Goal: Information Seeking & Learning: Find specific fact

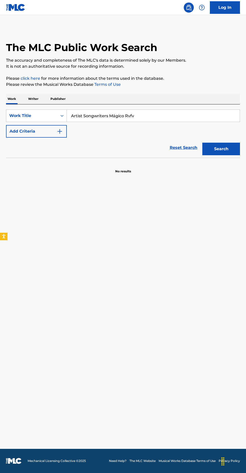
click at [164, 115] on input "Artist Songwriters Mágico Rvfv" at bounding box center [153, 116] width 173 height 12
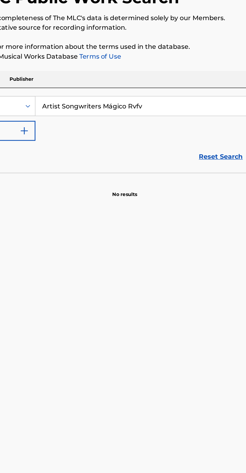
click at [109, 117] on input "Artist Songwriters Mágico Rvfv" at bounding box center [153, 116] width 173 height 12
click at [112, 114] on input "Mágico Rvfv" at bounding box center [153, 116] width 173 height 12
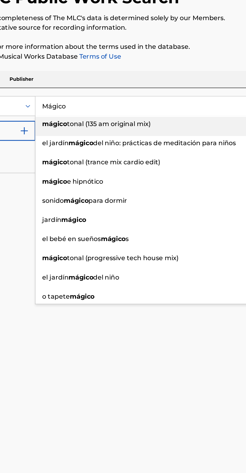
click at [77, 115] on input "Mágico" at bounding box center [153, 116] width 173 height 12
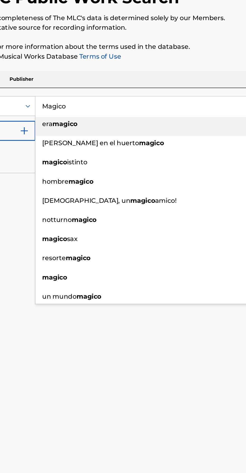
type input "Magico"
click at [184, 87] on p "Please review the Musical Works Database Terms of Use" at bounding box center [123, 84] width 234 height 6
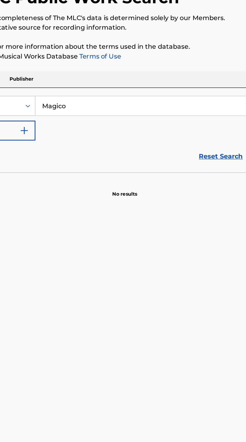
click at [61, 131] on img "Search Form" at bounding box center [60, 131] width 6 height 6
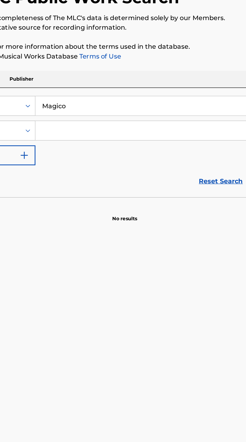
click at [125, 131] on input "Search Form" at bounding box center [149, 131] width 164 height 12
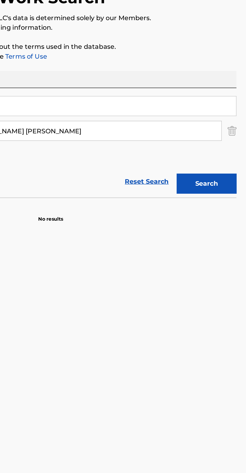
type input "[PERSON_NAME] [PERSON_NAME]"
click at [226, 152] on div "SearchWithCriteriaa0e1bae8-aa3b-4069-b759-c6777043f897 Work Title Magico Search…" at bounding box center [123, 131] width 234 height 44
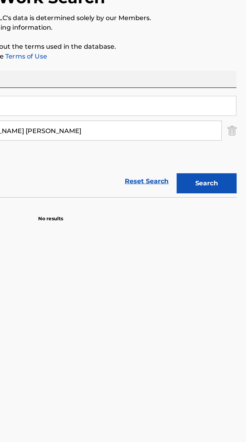
click at [225, 165] on button "Search" at bounding box center [222, 164] width 38 height 13
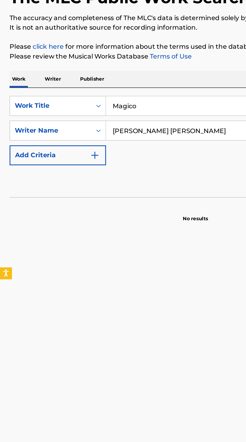
click at [37, 98] on p "Writer" at bounding box center [33, 99] width 13 height 11
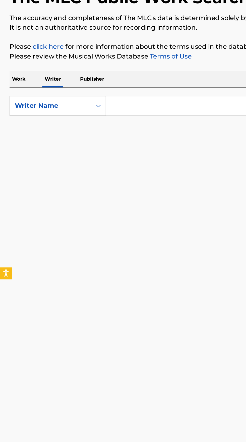
click at [87, 114] on input "Search Form" at bounding box center [153, 116] width 173 height 12
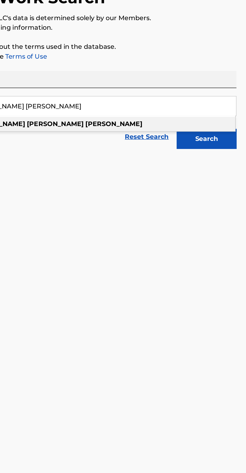
type input "[PERSON_NAME] [PERSON_NAME]"
click at [231, 139] on button "Search" at bounding box center [222, 136] width 38 height 13
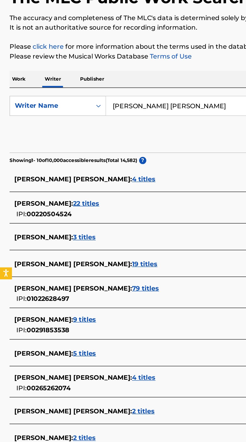
click at [82, 215] on div "[PERSON_NAME] [PERSON_NAME] : 19 titles" at bounding box center [116, 215] width 215 height 6
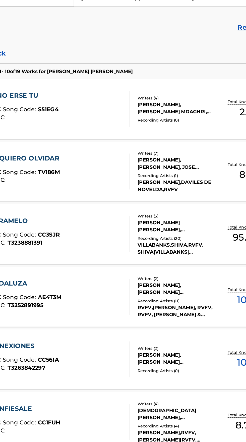
click at [58, 304] on span "AE4T3M" at bounding box center [51, 305] width 15 height 5
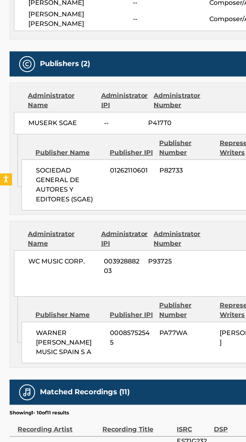
scroll to position [104, 0]
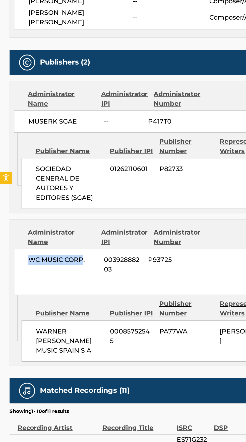
copy span "WC MUSIC CORP"
copy span "00392888203"
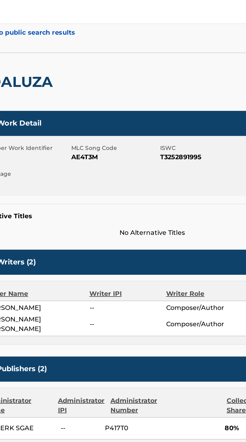
scroll to position [19, 0]
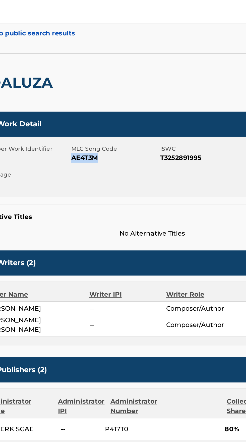
copy span "AE4T3M"
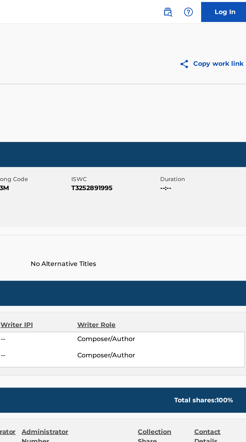
click at [189, 8] on img at bounding box center [189, 8] width 6 height 6
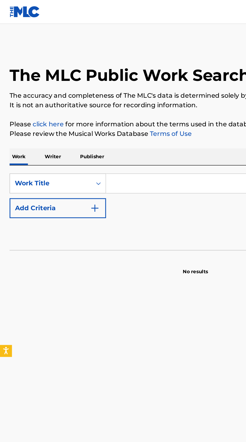
click at [34, 99] on p "Writer" at bounding box center [33, 99] width 13 height 11
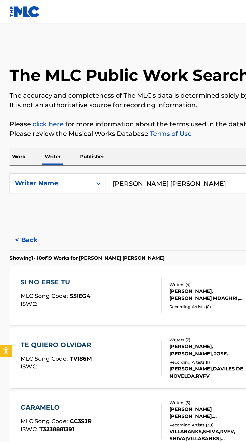
click at [11, 99] on p "Work" at bounding box center [12, 99] width 12 height 11
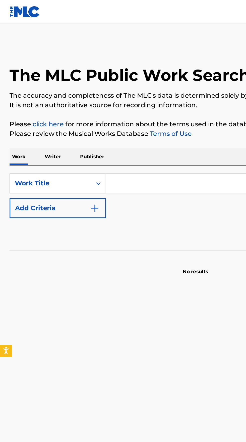
click at [93, 115] on input "Search Form" at bounding box center [153, 116] width 173 height 12
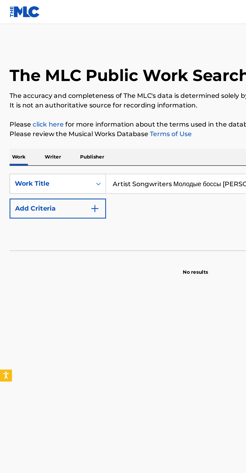
click at [155, 121] on input "Artist Songwriters Молодые боссы [PERSON_NAME]" at bounding box center [153, 116] width 173 height 12
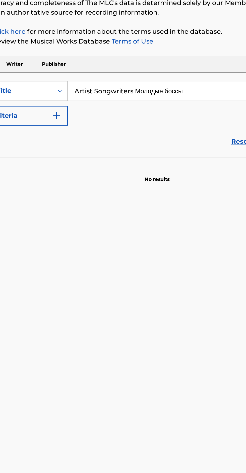
click at [109, 115] on input "Artist Songwriters Молодые боссы" at bounding box center [153, 116] width 173 height 12
type input "Молодые боссы"
click at [65, 131] on button "Add Criteria" at bounding box center [36, 131] width 61 height 13
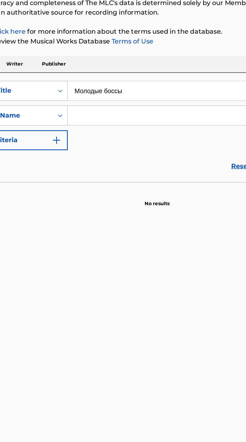
click at [109, 131] on input "Search Form" at bounding box center [149, 131] width 164 height 12
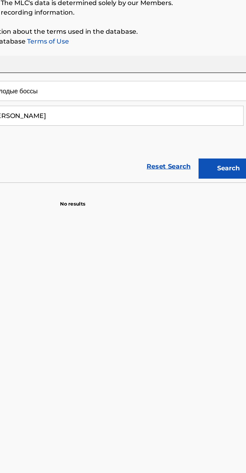
type input "[PERSON_NAME]"
click at [222, 162] on button "Search" at bounding box center [222, 164] width 38 height 13
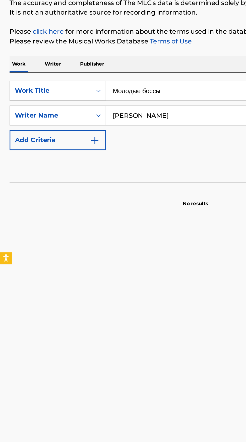
click at [34, 100] on p "Writer" at bounding box center [33, 99] width 13 height 11
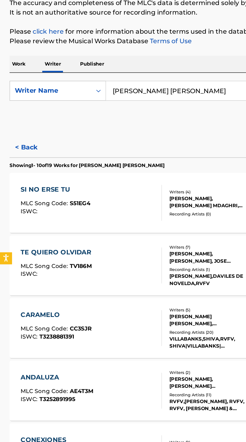
click at [121, 115] on input "[PERSON_NAME] [PERSON_NAME]" at bounding box center [153, 116] width 173 height 12
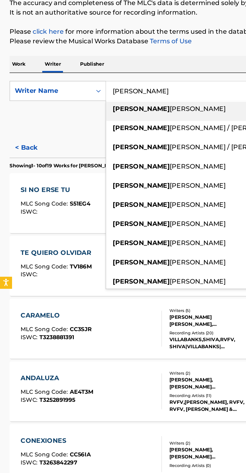
type input "[PERSON_NAME]"
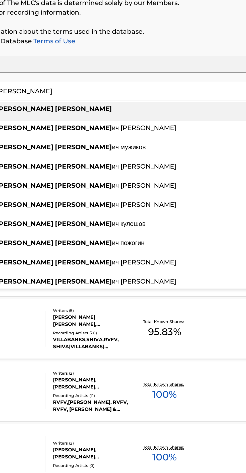
type input "[PERSON_NAME]"
click at [201, 82] on p "Please review the Musical Works Database Terms of Use" at bounding box center [123, 84] width 234 height 6
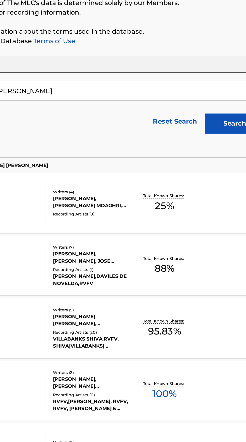
click at [218, 140] on button "Search" at bounding box center [222, 136] width 38 height 13
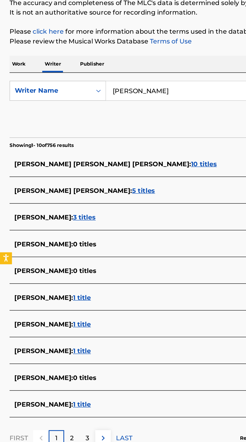
click at [82, 194] on div "[PERSON_NAME] : 3 titles" at bounding box center [116, 196] width 215 height 6
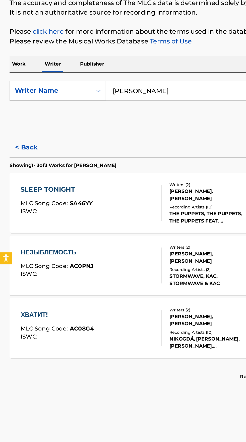
click at [69, 182] on div "SLEEP TONIGHT MLC Song Code : SA46YY ISWC :" at bounding box center [57, 186] width 89 height 23
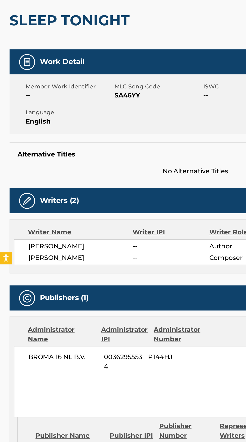
scroll to position [53, 0]
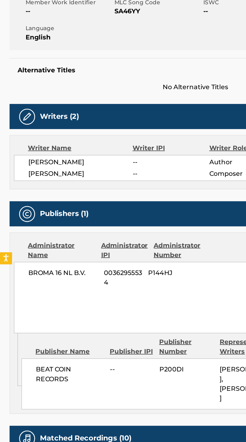
copy span "[PERSON_NAME]"
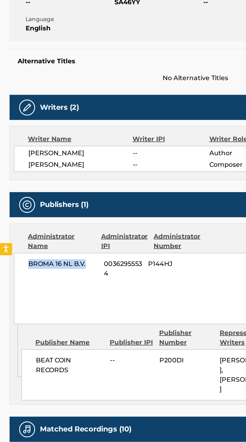
copy span "BROMA 16 NL B.V."
copy span "00362955534"
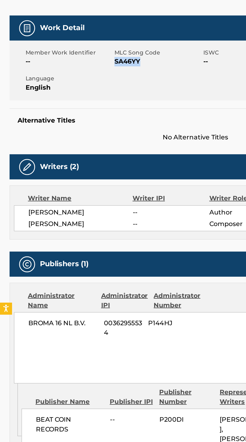
copy span "SA46YY"
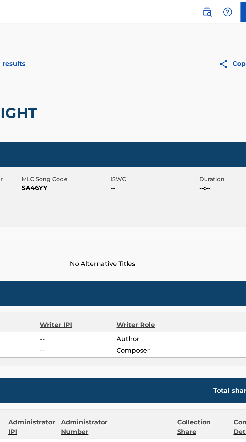
scroll to position [0, 0]
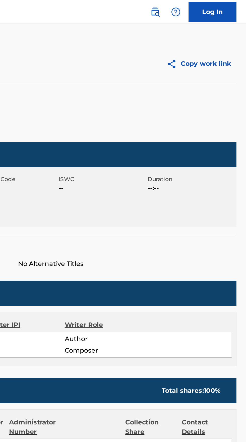
click at [190, 8] on img at bounding box center [189, 8] width 6 height 6
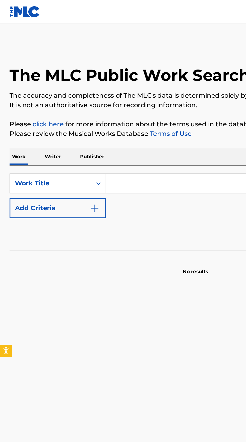
click at [98, 114] on input "Search Form" at bounding box center [153, 116] width 173 height 12
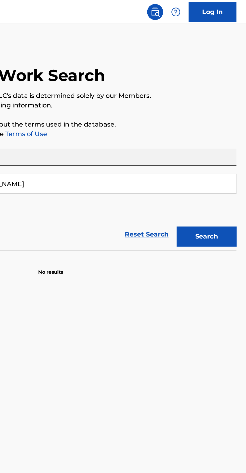
type input "[PERSON_NAME]"
click at [210, 64] on p "It is not an authoritative source for recording information." at bounding box center [123, 66] width 234 height 6
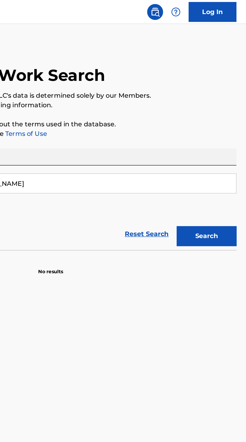
click at [225, 148] on button "Search" at bounding box center [222, 149] width 38 height 13
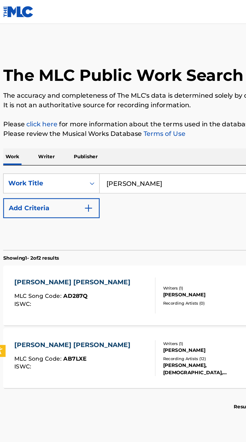
click at [38, 97] on p "Writer" at bounding box center [33, 99] width 13 height 11
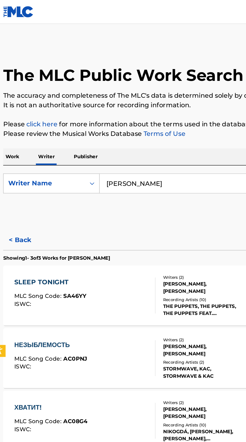
click at [121, 117] on input "[PERSON_NAME]" at bounding box center [153, 116] width 173 height 12
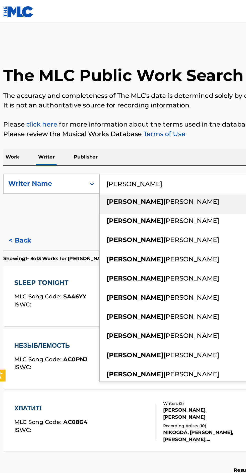
type input "[PERSON_NAME]"
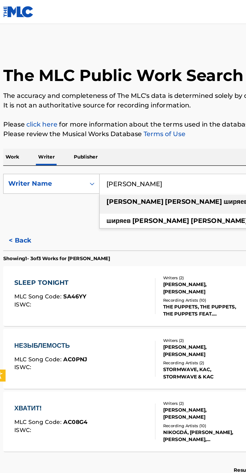
type input "[PERSON_NAME]"
click at [133, 91] on div "The MLC Public Work Search The accuracy and completeness of The MLC's data is d…" at bounding box center [123, 168] width 246 height 280
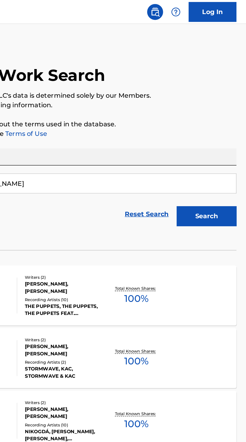
click at [222, 136] on button "Search" at bounding box center [222, 136] width 38 height 13
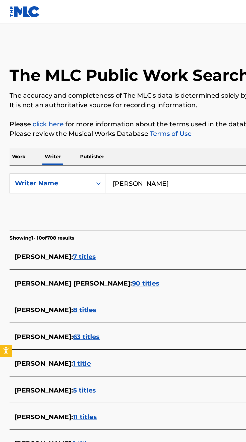
click at [116, 214] on div "[PERSON_NAME] : 63 titles" at bounding box center [116, 212] width 215 height 6
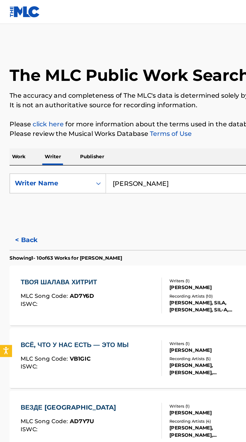
click at [79, 185] on div "ТВОЯ ШАЛАВА ХИТРИТ MLC Song Code : AD7Y6D ISWC :" at bounding box center [57, 186] width 89 height 23
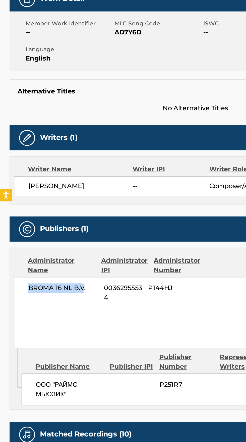
copy span "BROMA 16 NL B.V"
copy span "00362955534"
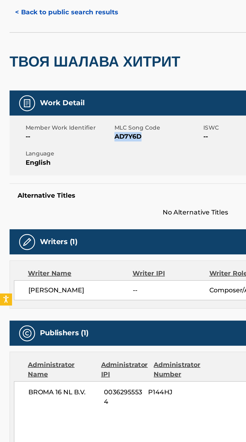
copy span "AD7Y6D"
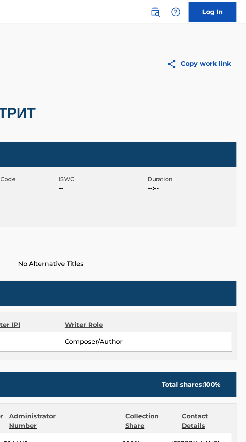
click at [191, 8] on img at bounding box center [189, 8] width 6 height 6
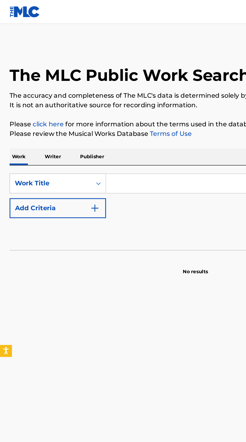
click at [34, 98] on p "Writer" at bounding box center [33, 99] width 13 height 11
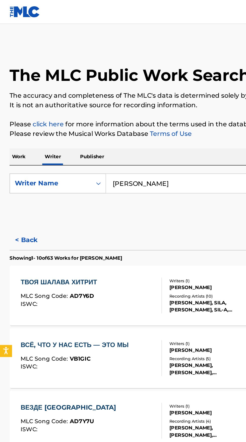
click at [12, 97] on p "Work" at bounding box center [12, 99] width 12 height 11
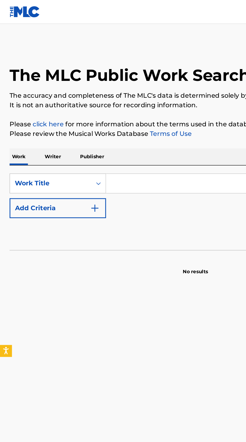
click at [81, 117] on input "Search Form" at bounding box center [153, 116] width 173 height 12
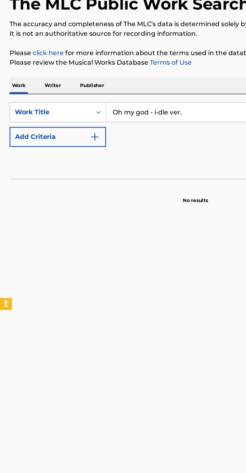
type input "Oh my god - i-dle ver."
click at [65, 130] on button "Add Criteria" at bounding box center [36, 131] width 61 height 13
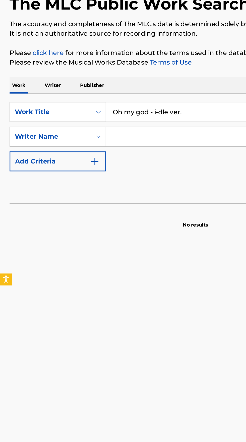
click at [104, 129] on input "Search Form" at bounding box center [149, 131] width 164 height 12
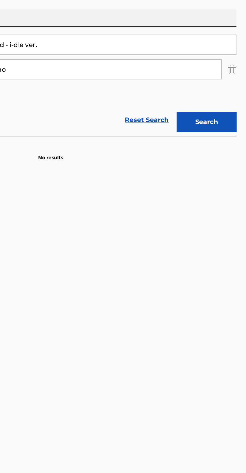
type input "Bicksancho"
click at [224, 161] on button "Search" at bounding box center [222, 164] width 38 height 13
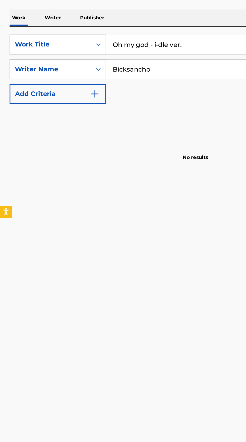
click at [33, 100] on p "Writer" at bounding box center [33, 99] width 13 height 11
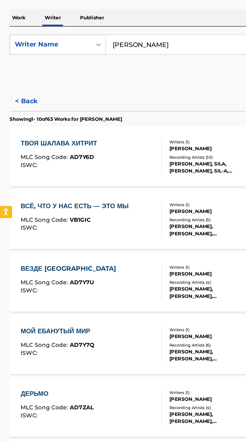
click at [142, 114] on input "[PERSON_NAME]" at bounding box center [153, 116] width 173 height 12
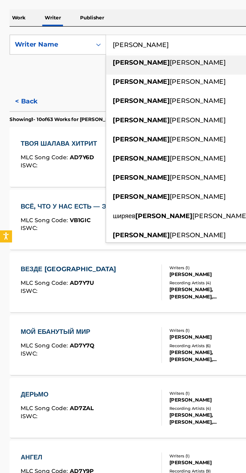
type input "[PERSON_NAME]"
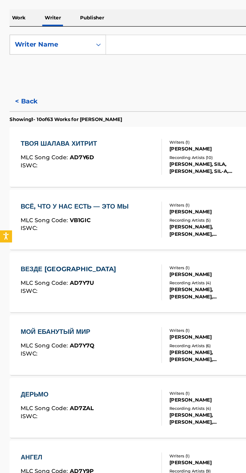
click at [83, 114] on input "Search Form" at bounding box center [153, 116] width 173 height 12
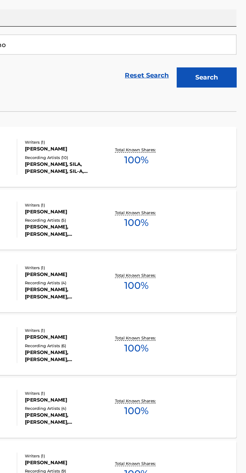
type input "Bicksancho"
click at [222, 137] on button "Search" at bounding box center [222, 136] width 38 height 13
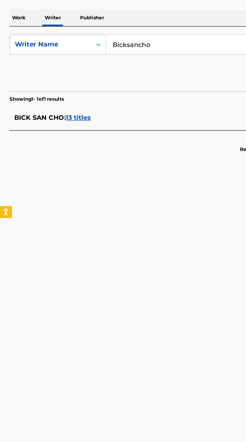
click at [28, 162] on span "BICK SAN CHO :" at bounding box center [25, 161] width 32 height 5
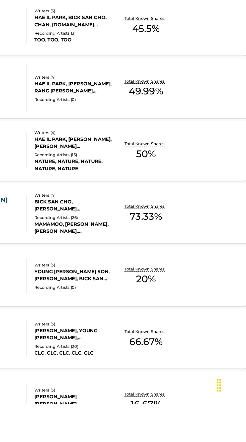
scroll to position [105, 0]
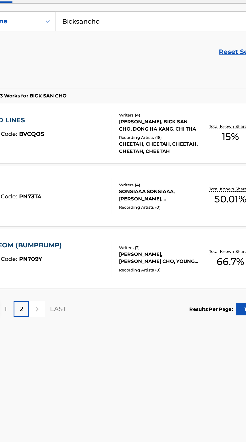
scroll to position [21, 0]
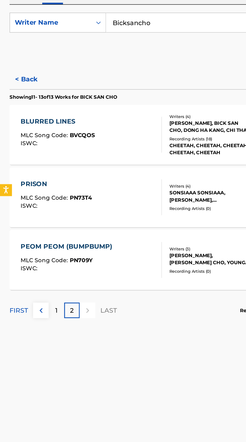
click at [29, 292] on button at bounding box center [26, 297] width 10 height 10
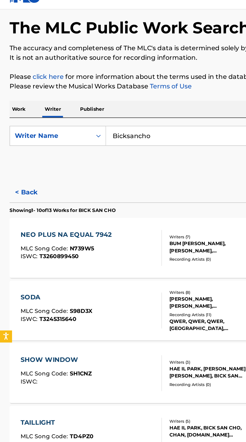
click at [15, 130] on button "< Back" at bounding box center [21, 130] width 30 height 13
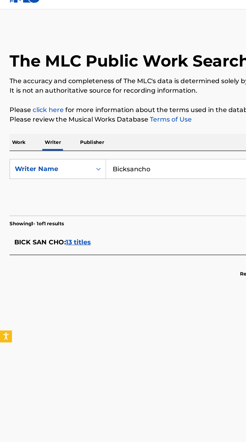
click at [24, 159] on span "BICK SAN CHO :" at bounding box center [25, 161] width 32 height 5
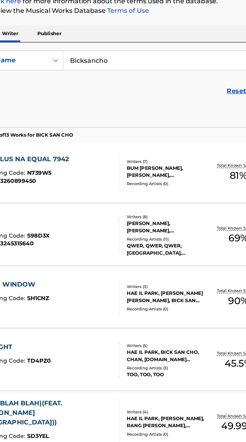
click at [77, 243] on div "SHOW WINDOW MLC Song Code : SH1CNZ ISWC :" at bounding box center [57, 244] width 89 height 23
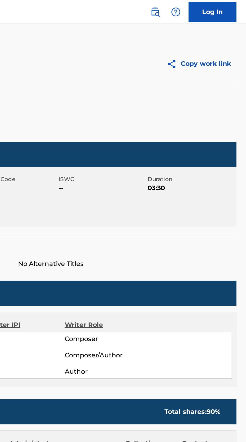
click at [186, 7] on img at bounding box center [189, 8] width 6 height 6
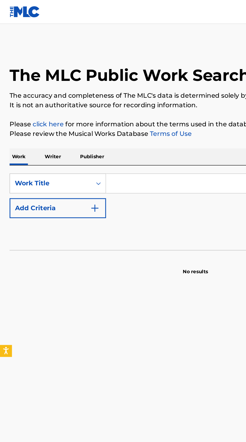
click at [33, 98] on p "Writer" at bounding box center [33, 99] width 13 height 11
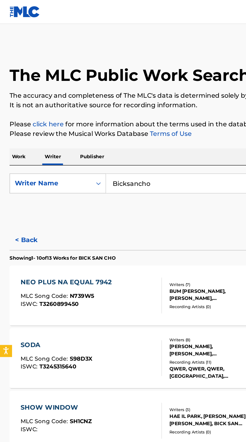
click at [11, 99] on p "Work" at bounding box center [12, 99] width 12 height 11
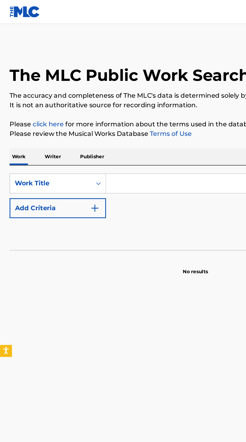
click at [31, 97] on p "Writer" at bounding box center [33, 99] width 13 height 11
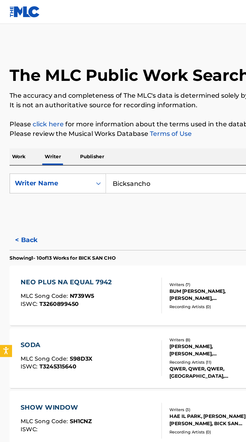
click at [108, 114] on input "Bicksancho" at bounding box center [153, 116] width 173 height 12
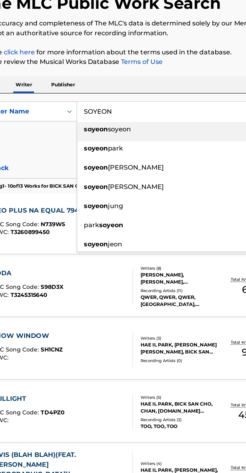
type input "SOYEON"
click at [152, 79] on p "Please click here for more information about the terms used in the database." at bounding box center [123, 78] width 234 height 6
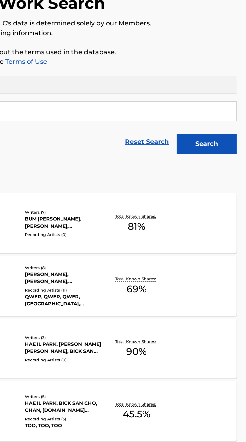
click at [230, 135] on button "Search" at bounding box center [222, 136] width 38 height 13
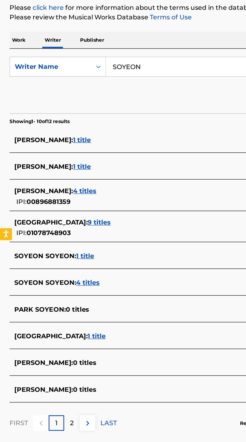
click at [117, 368] on main "The MLC Public Work Search The accuracy and completeness of The MLC's data is d…" at bounding box center [123, 216] width 246 height 403
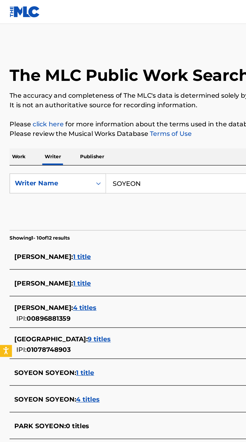
click at [12, 97] on p "Work" at bounding box center [12, 99] width 12 height 11
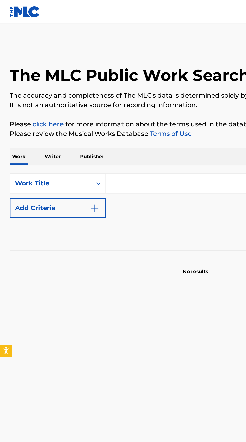
click at [97, 117] on input "Search Form" at bounding box center [153, 116] width 173 height 12
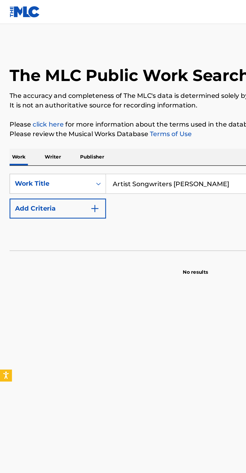
click at [140, 116] on input "Artist Songwriters [PERSON_NAME]" at bounding box center [153, 116] width 173 height 12
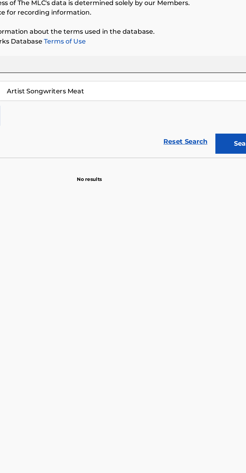
click at [109, 116] on input "Artist Songwriters Meat" at bounding box center [153, 116] width 173 height 12
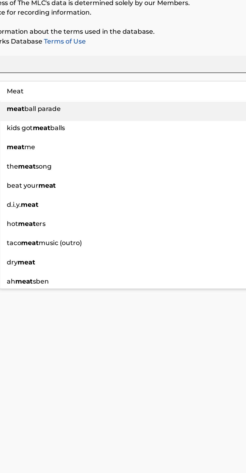
type input "Meat"
click at [195, 79] on p "Please click here for more information about the terms used in the database." at bounding box center [123, 78] width 234 height 6
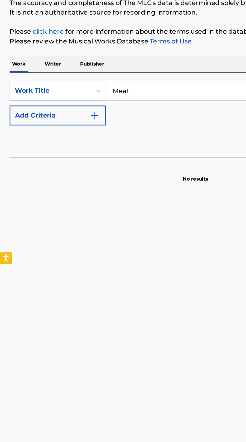
click at [63, 132] on button "Add Criteria" at bounding box center [36, 131] width 61 height 13
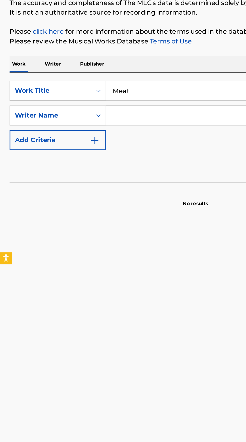
click at [98, 129] on input "Search Form" at bounding box center [149, 131] width 164 height 12
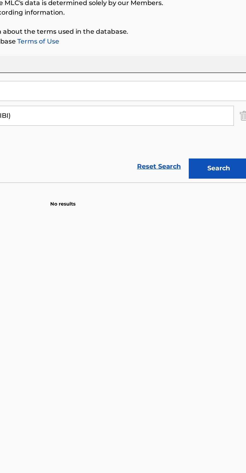
type input "비비(BIBI)"
click at [223, 165] on button "Search" at bounding box center [222, 164] width 38 height 13
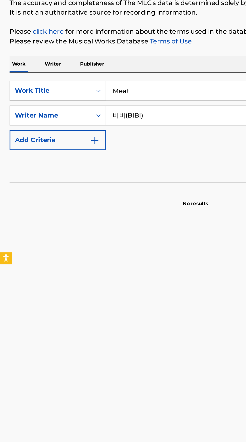
click at [31, 98] on p "Writer" at bounding box center [33, 99] width 13 height 11
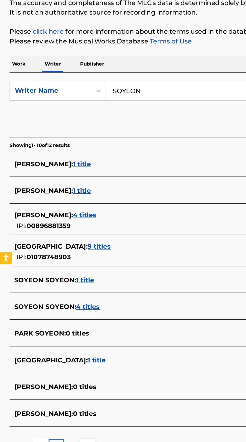
click at [112, 114] on input "SOYEON" at bounding box center [153, 116] width 173 height 12
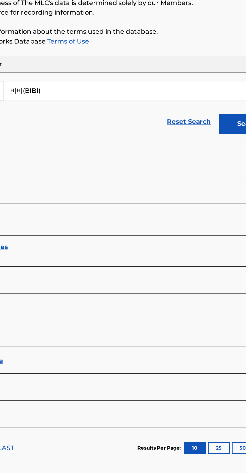
click at [215, 135] on button "Search" at bounding box center [222, 136] width 38 height 13
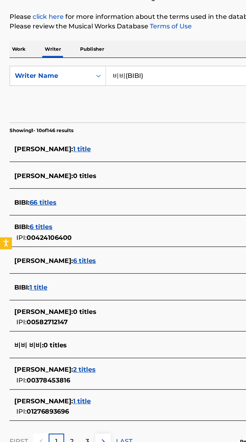
click at [107, 113] on input "비비(BIBI)" at bounding box center [153, 116] width 173 height 12
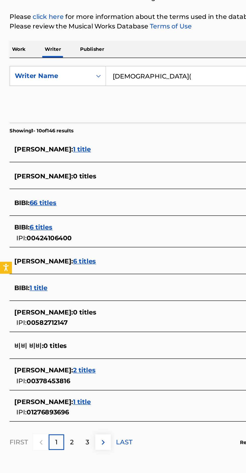
type input "[DEMOGRAPHIC_DATA]"
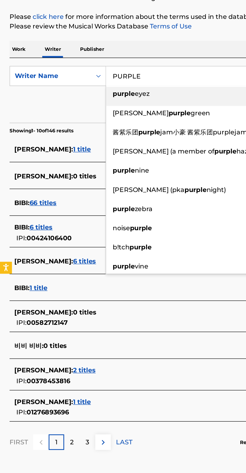
type input "PURPLE"
click at [140, 92] on div "The MLC Public Work Search The accuracy and completeness of The MLC's data is d…" at bounding box center [123, 193] width 246 height 331
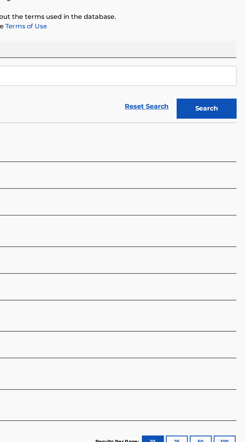
click at [229, 134] on button "Search" at bounding box center [222, 136] width 38 height 13
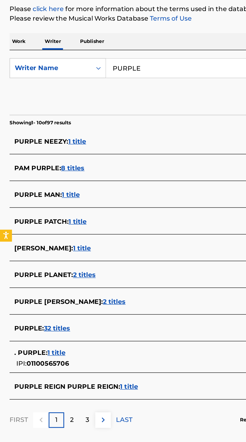
click at [81, 297] on div ". PURPLE : 1 title" at bounding box center [116, 295] width 215 height 6
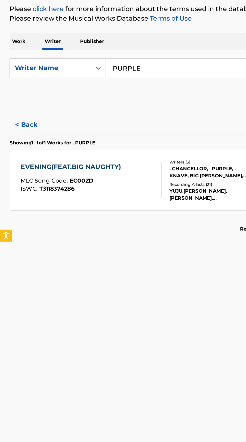
click at [15, 148] on button "< Back" at bounding box center [21, 151] width 30 height 13
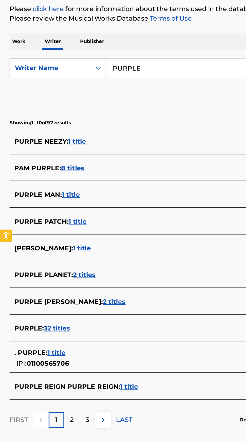
click at [67, 278] on div "PURPLE : 32 titles" at bounding box center [116, 280] width 215 height 6
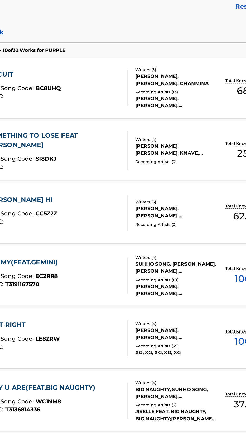
click at [64, 302] on div "ENEMY(FEAT.GEMINI) MLC Song Code : EC2RR8 ISWC : T3191167570" at bounding box center [57, 304] width 89 height 23
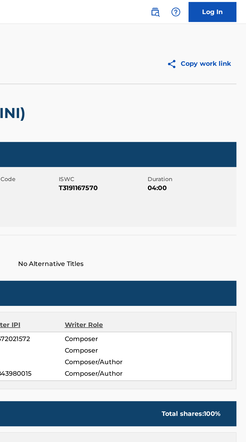
click at [190, 7] on img at bounding box center [189, 8] width 6 height 6
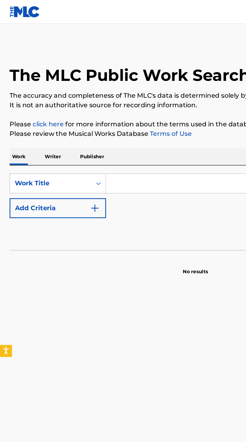
click at [34, 99] on p "Writer" at bounding box center [33, 99] width 13 height 11
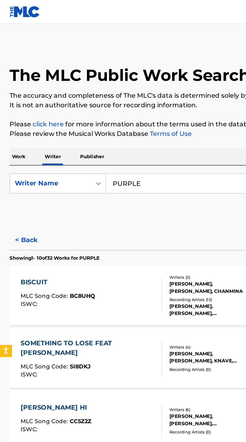
click at [15, 99] on p "Work" at bounding box center [12, 99] width 12 height 11
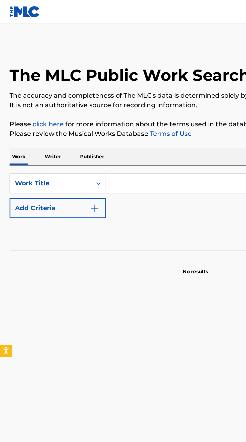
click at [104, 114] on input "Search Form" at bounding box center [153, 116] width 173 height 12
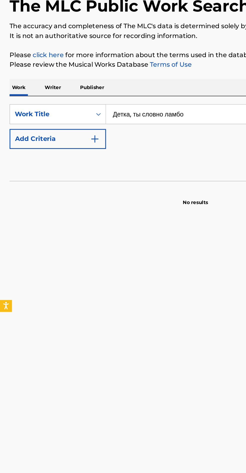
type input "Детка, ты словно ламбо"
click at [63, 132] on button "Add Criteria" at bounding box center [36, 131] width 61 height 13
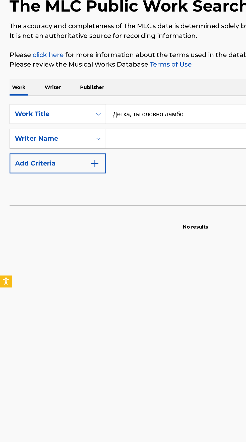
click at [105, 131] on input "Search Form" at bounding box center [149, 131] width 164 height 12
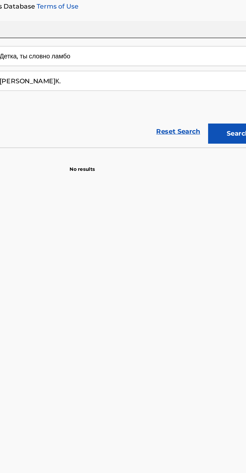
type input "[PERSON_NAME]К."
click at [222, 165] on button "Search" at bounding box center [222, 164] width 38 height 13
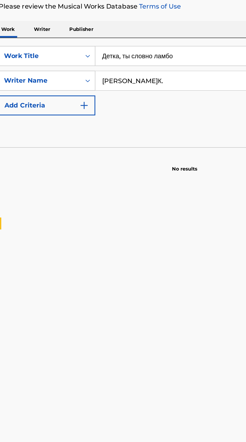
click at [35, 99] on p "Writer" at bounding box center [33, 99] width 13 height 11
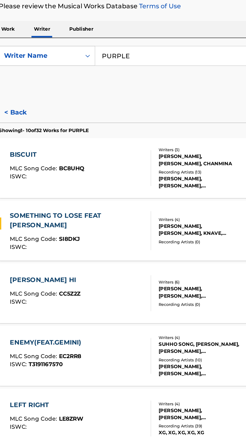
click at [111, 115] on input "PURPLE" at bounding box center [153, 116] width 173 height 12
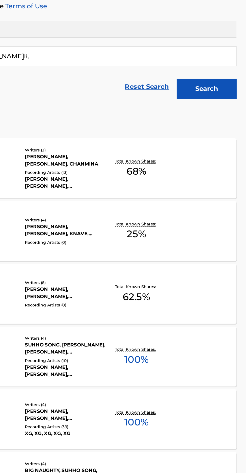
type input "[PERSON_NAME]К."
click at [231, 134] on button "Search" at bounding box center [222, 136] width 38 height 13
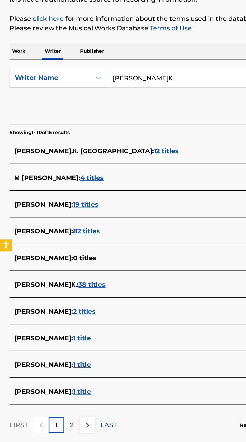
click at [13, 98] on p "Work" at bounding box center [12, 99] width 12 height 11
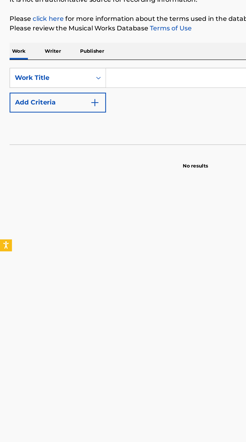
click at [101, 114] on input "Search Form" at bounding box center [153, 116] width 173 height 12
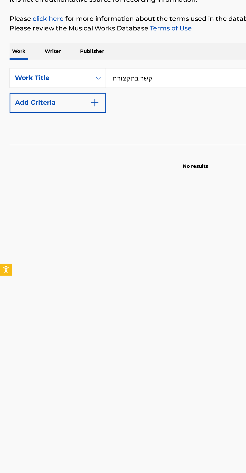
type input "קשר בתקצורת"
click at [63, 130] on button "Add Criteria" at bounding box center [36, 131] width 61 height 13
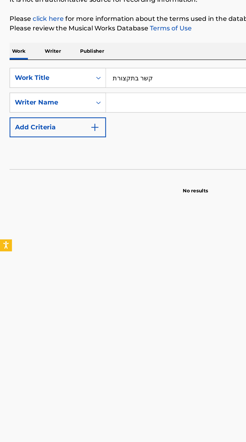
click at [108, 131] on input "Search Form" at bounding box center [149, 131] width 164 height 12
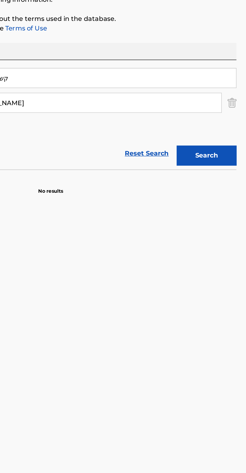
type input "[PERSON_NAME]"
click at [226, 160] on button "Search" at bounding box center [222, 164] width 38 height 13
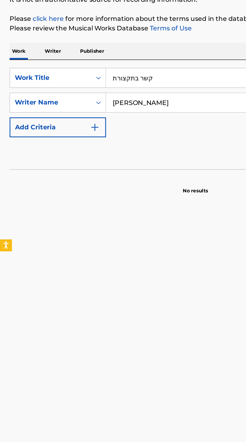
click at [35, 99] on p "Writer" at bounding box center [33, 99] width 13 height 11
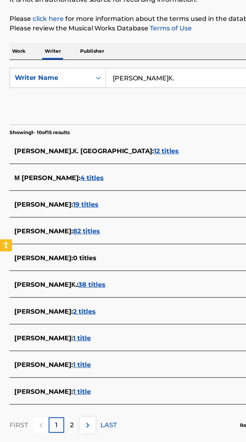
click at [119, 114] on input "[PERSON_NAME]К." at bounding box center [153, 116] width 173 height 12
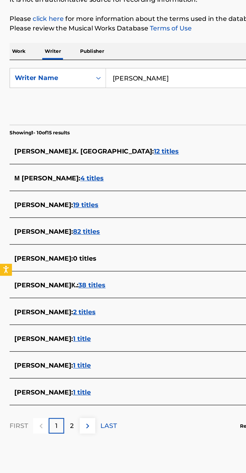
type input "[PERSON_NAME]"
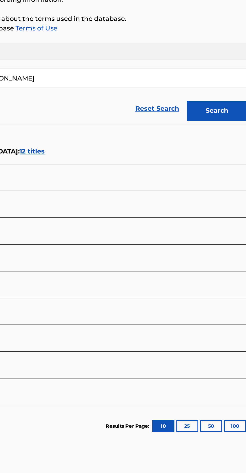
click at [223, 136] on button "Search" at bounding box center [222, 136] width 38 height 13
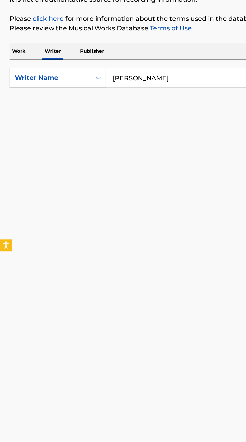
click at [105, 118] on input "[PERSON_NAME]" at bounding box center [153, 116] width 173 height 12
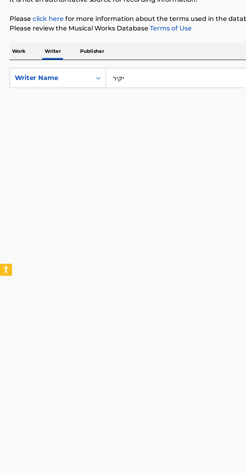
type input "יקיר"
click at [90, 115] on input ", Arranger [PERSON_NAME]" at bounding box center [153, 116] width 173 height 12
click at [94, 116] on input ", Arranger [PERSON_NAME]" at bounding box center [153, 116] width 173 height 12
click at [92, 115] on input ", Arranger [PERSON_NAME]" at bounding box center [153, 116] width 173 height 12
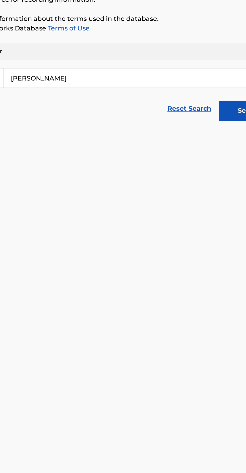
click at [215, 135] on button "Search" at bounding box center [222, 136] width 38 height 13
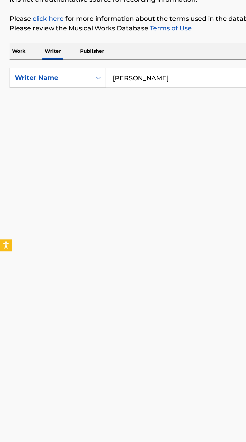
click at [96, 114] on input "[PERSON_NAME]" at bounding box center [153, 116] width 173 height 12
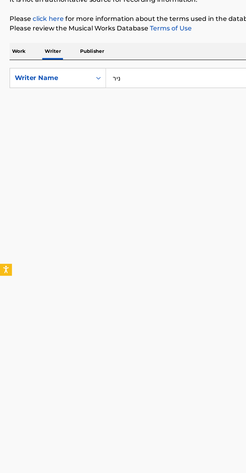
type input "ניר"
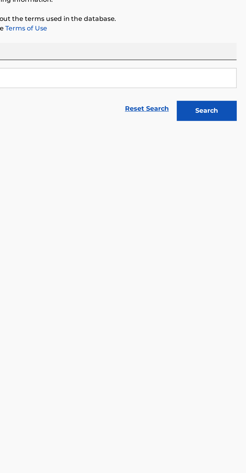
type input "איתי זבולון"
click at [225, 134] on button "Search" at bounding box center [222, 136] width 38 height 13
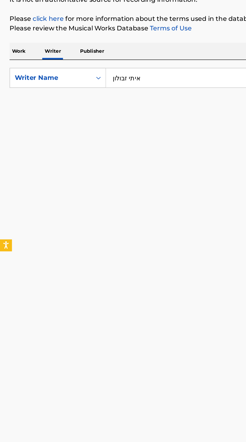
click at [112, 114] on input "איתי זבולון" at bounding box center [153, 116] width 173 height 12
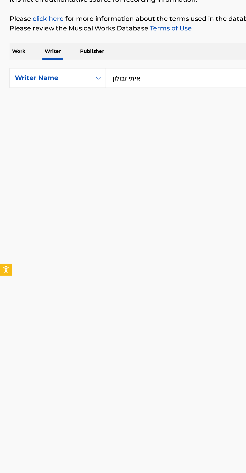
click at [11, 98] on p "Work" at bounding box center [12, 99] width 12 height 11
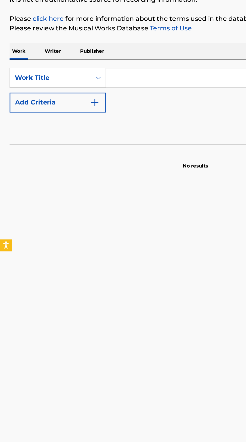
click at [93, 118] on input "Search Form" at bounding box center [153, 116] width 173 height 12
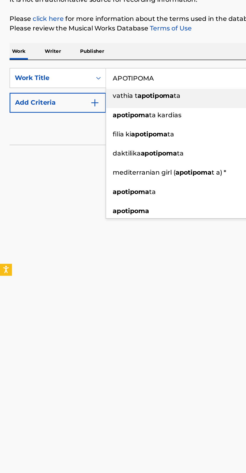
type input "APOTIPOMA"
click at [64, 131] on button "Add Criteria" at bounding box center [36, 131] width 61 height 13
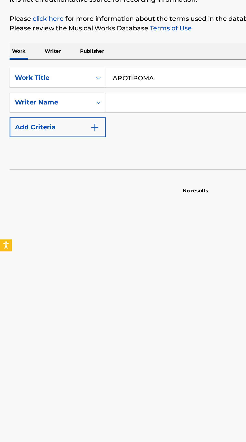
click at [103, 129] on input "Search Form" at bounding box center [149, 131] width 164 height 12
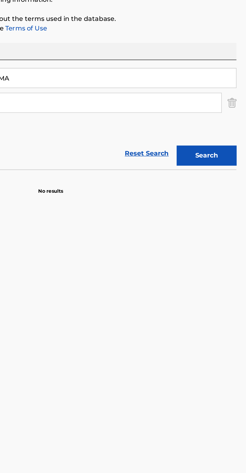
type input "LILA"
click at [224, 164] on button "Search" at bounding box center [222, 164] width 38 height 13
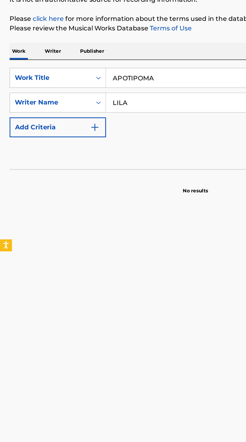
click at [34, 97] on p "Writer" at bounding box center [33, 99] width 13 height 11
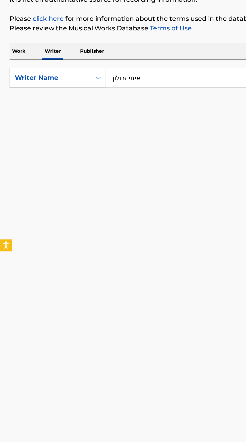
click at [106, 116] on input "איתי זבולון" at bounding box center [153, 116] width 173 height 12
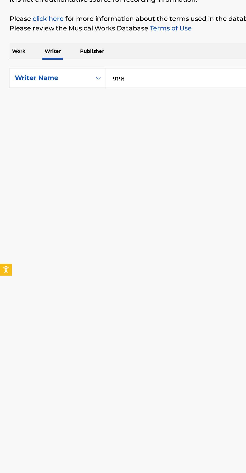
type input "איתי"
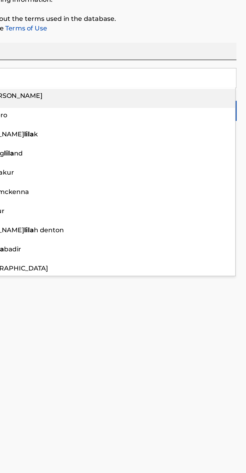
type input "LILA"
click at [223, 86] on p "Please review the Musical Works Database Terms of Use" at bounding box center [123, 84] width 234 height 6
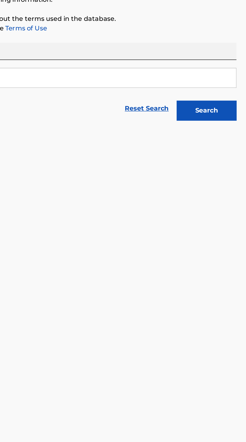
click at [233, 137] on button "Search" at bounding box center [222, 136] width 38 height 13
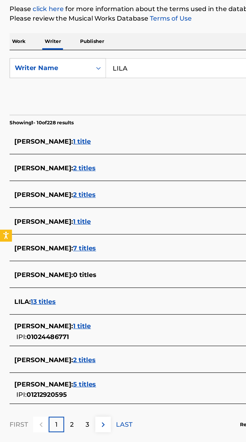
click at [71, 262] on div "LILA : 13 titles" at bounding box center [116, 263] width 215 height 6
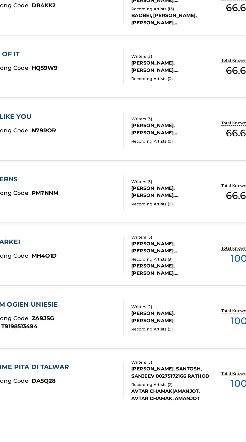
scroll to position [49, 0]
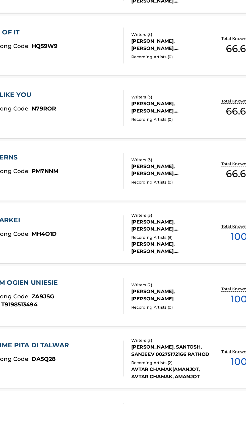
click at [45, 333] on div "MAS ARKEI MLC Song Code : MH4O1D ISWC :" at bounding box center [36, 335] width 47 height 23
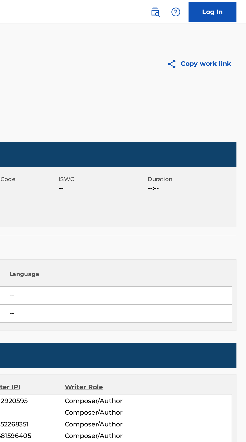
click at [189, 5] on img at bounding box center [189, 8] width 6 height 6
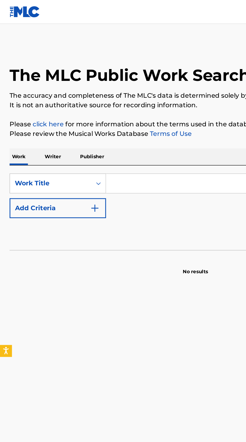
click at [96, 115] on input "Search Form" at bounding box center [153, 116] width 173 height 12
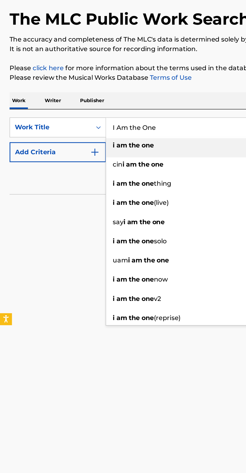
type input "I Am the One"
click at [65, 129] on button "Add Criteria" at bounding box center [36, 131] width 61 height 13
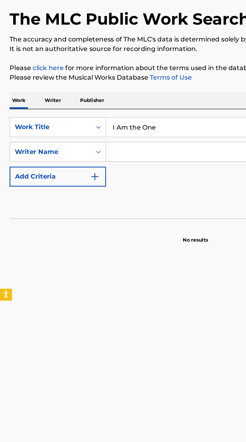
click at [105, 129] on input "Search Form" at bounding box center [149, 131] width 164 height 12
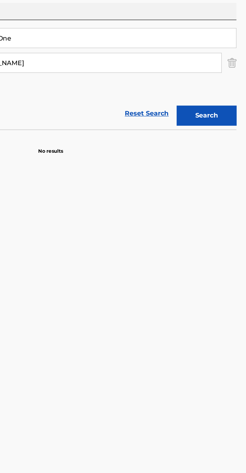
type input "[PERSON_NAME]"
click at [227, 163] on button "Search" at bounding box center [222, 164] width 38 height 13
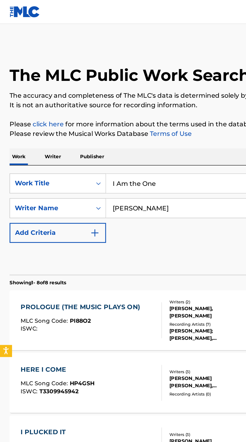
click at [36, 95] on p "Writer" at bounding box center [33, 99] width 13 height 11
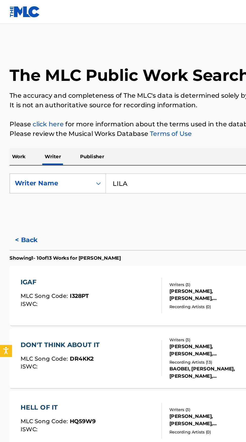
click at [108, 115] on input "LILA" at bounding box center [153, 116] width 173 height 12
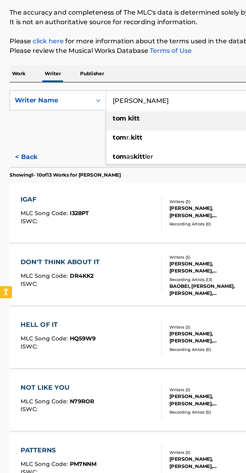
type input "[PERSON_NAME]"
click at [133, 82] on p "Please review the Musical Works Database Terms of Use" at bounding box center [123, 84] width 234 height 6
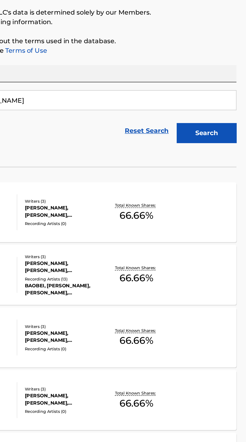
click at [226, 135] on button "Search" at bounding box center [222, 136] width 38 height 13
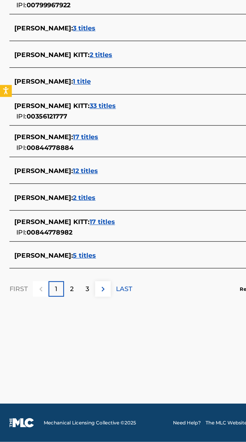
scroll to position [65, 0]
click at [18, 323] on span "[PERSON_NAME] :" at bounding box center [27, 325] width 37 height 5
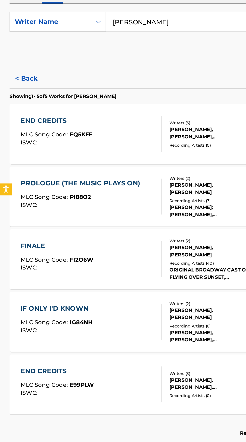
scroll to position [64, 0]
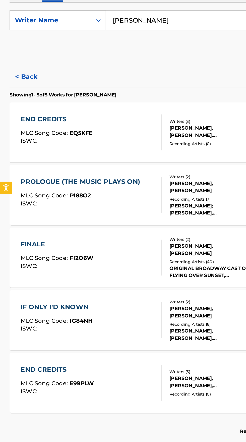
click at [74, 175] on div "END CREDITS MLC Song Code : EQ5KFE ISWC :" at bounding box center [57, 186] width 89 height 23
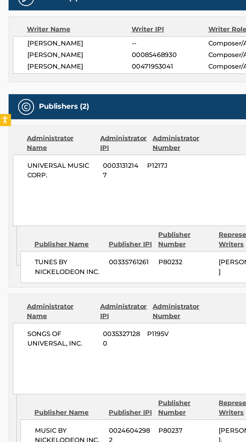
scroll to position [41, 0]
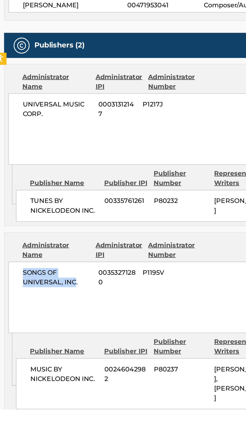
click at [46, 379] on div "SONGS OF UNIVERSAL, INC. 00353271280 P1195V 85% UMPGNACopyright 1550 W. [STREET…" at bounding box center [123, 371] width 229 height 45
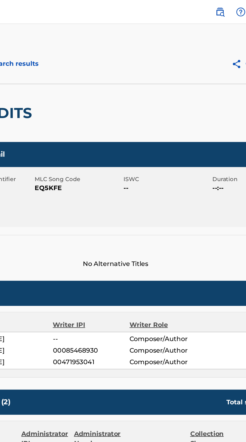
scroll to position [0, 0]
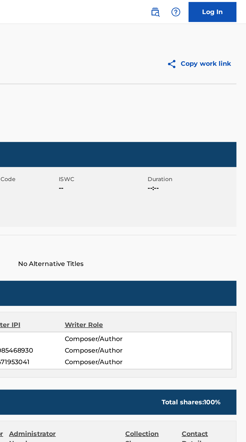
click at [188, 6] on img at bounding box center [189, 8] width 6 height 6
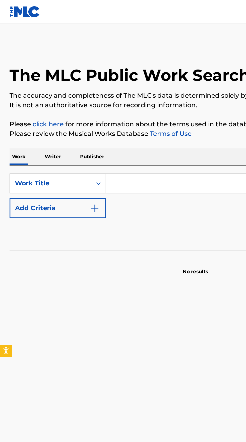
click at [35, 98] on p "Writer" at bounding box center [33, 99] width 13 height 11
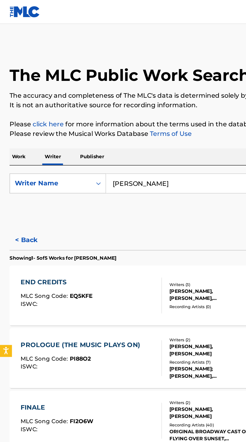
click at [105, 116] on input "[PERSON_NAME]" at bounding box center [153, 116] width 173 height 12
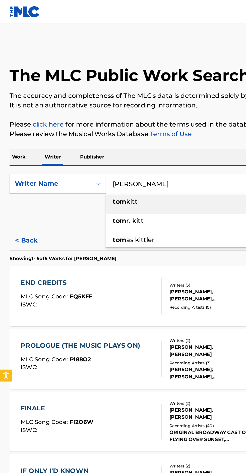
type input "[PERSON_NAME]"
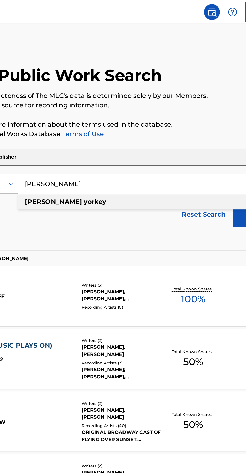
type input "[PERSON_NAME]"
click at [199, 73] on div "The MLC Public Work Search The accuracy and completeness of The MLC's data is d…" at bounding box center [123, 207] width 246 height 359
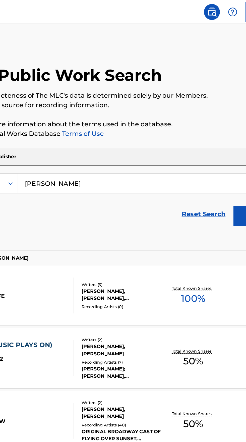
click at [208, 138] on button "Search" at bounding box center [222, 136] width 38 height 13
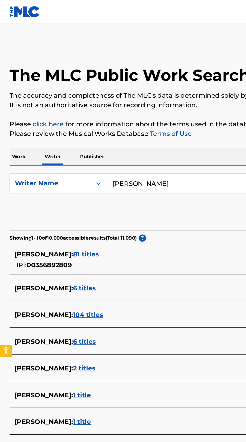
click at [15, 101] on p "Work" at bounding box center [12, 99] width 12 height 11
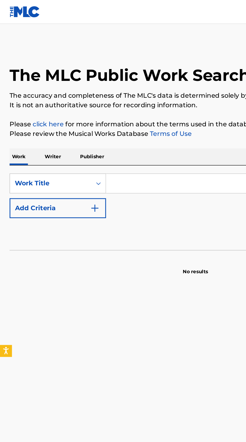
click at [97, 115] on input "Search Form" at bounding box center [153, 116] width 173 height 12
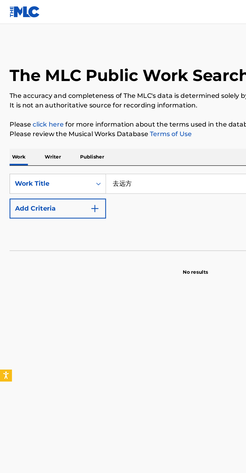
type input "去远方"
click at [62, 128] on img "Search Form" at bounding box center [60, 131] width 6 height 6
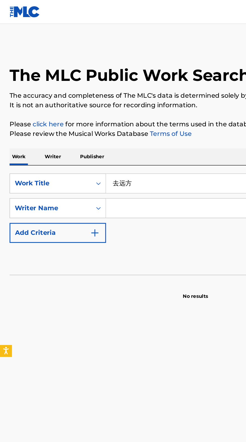
click at [94, 130] on input "Search Form" at bounding box center [149, 131] width 164 height 12
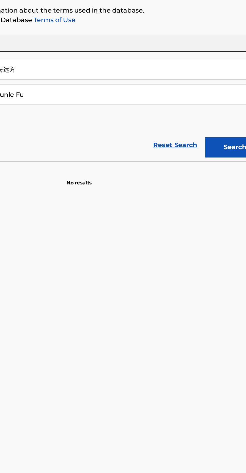
type input "Junle Fu"
click at [218, 163] on button "Search" at bounding box center [222, 164] width 38 height 13
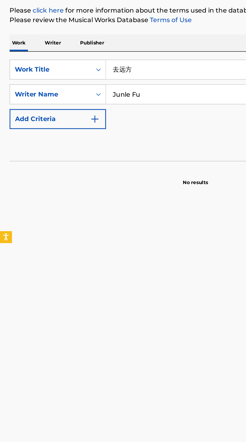
click at [28, 98] on p "Writer" at bounding box center [33, 99] width 13 height 11
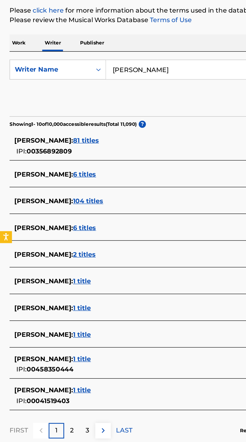
click at [115, 113] on input "[PERSON_NAME]" at bounding box center [153, 116] width 173 height 12
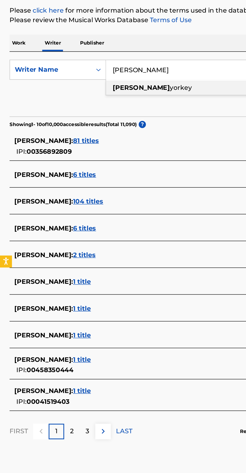
type input "[PERSON_NAME]"
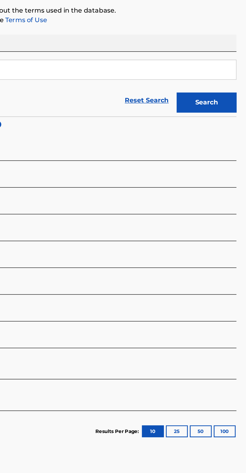
click at [220, 139] on button "Search" at bounding box center [222, 136] width 38 height 13
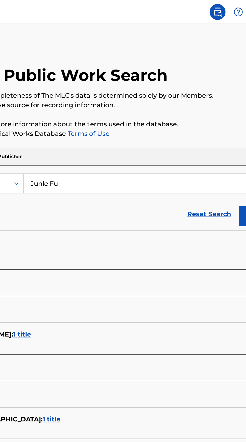
click at [120, 114] on input "Junle Fu" at bounding box center [153, 116] width 173 height 12
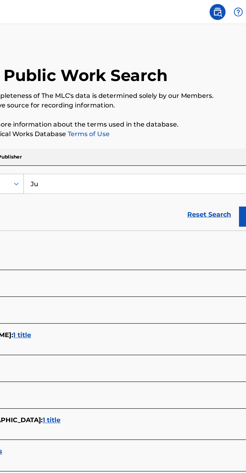
type input "J"
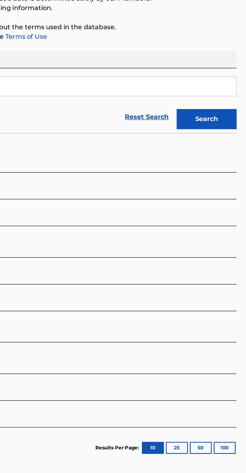
type input "东阳"
click at [230, 134] on button "Search" at bounding box center [222, 136] width 38 height 13
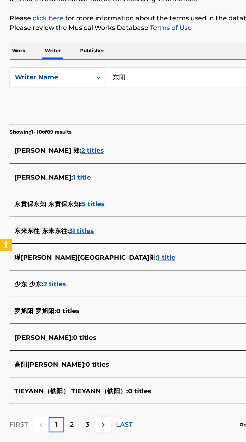
click at [44, 161] on div "东 郎 : 2 titles" at bounding box center [116, 162] width 215 height 6
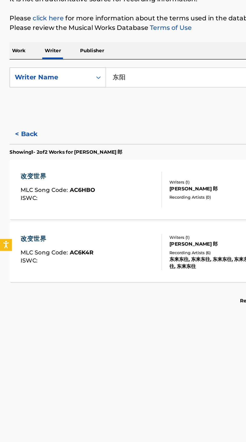
click at [15, 146] on button "< Back" at bounding box center [21, 151] width 30 height 13
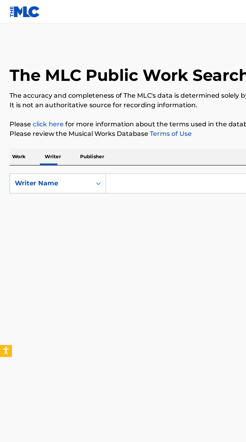
click at [90, 115] on input "Search Form" at bounding box center [153, 116] width 173 height 12
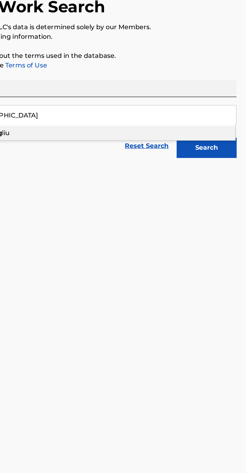
type input "[GEOGRAPHIC_DATA]"
click at [227, 139] on button "Search" at bounding box center [222, 136] width 38 height 13
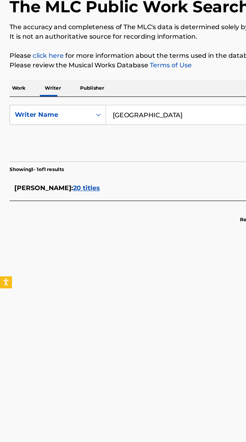
click at [54, 163] on span "20 titles" at bounding box center [54, 161] width 17 height 5
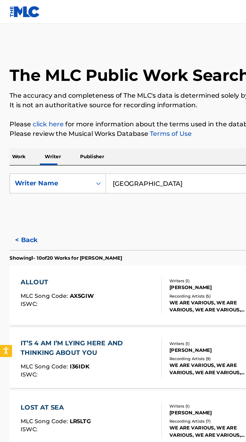
click at [109, 116] on input "Dongyang" at bounding box center [153, 116] width 173 height 12
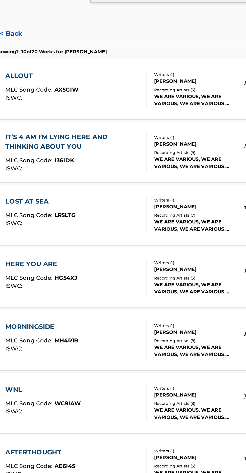
click at [74, 186] on div "ALLOUT MLC Song Code : AX5GIW ISWC :" at bounding box center [57, 186] width 89 height 23
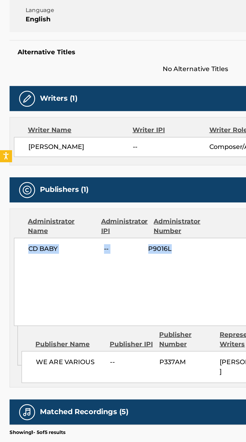
copy div "Contact Details CD BABY -- P9016L"
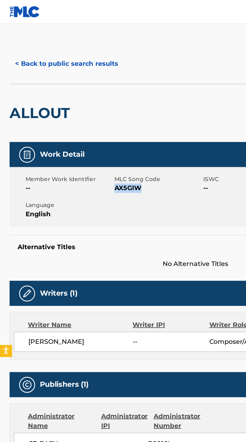
copy span "AX5GIW"
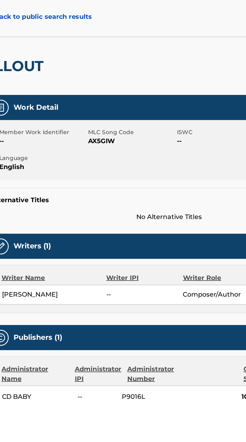
scroll to position [14, 0]
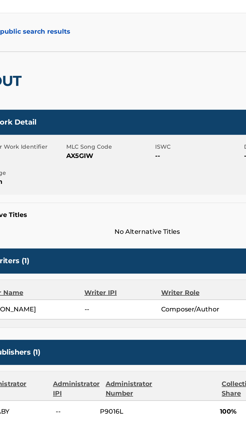
click at [93, 154] on span "No Alternative Titles" at bounding box center [123, 153] width 234 height 6
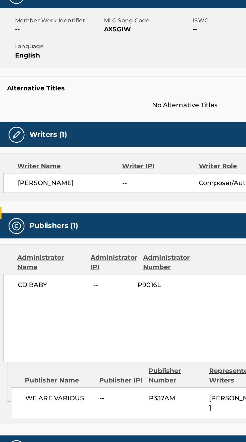
scroll to position [0, 0]
